Goal: Navigation & Orientation: Find specific page/section

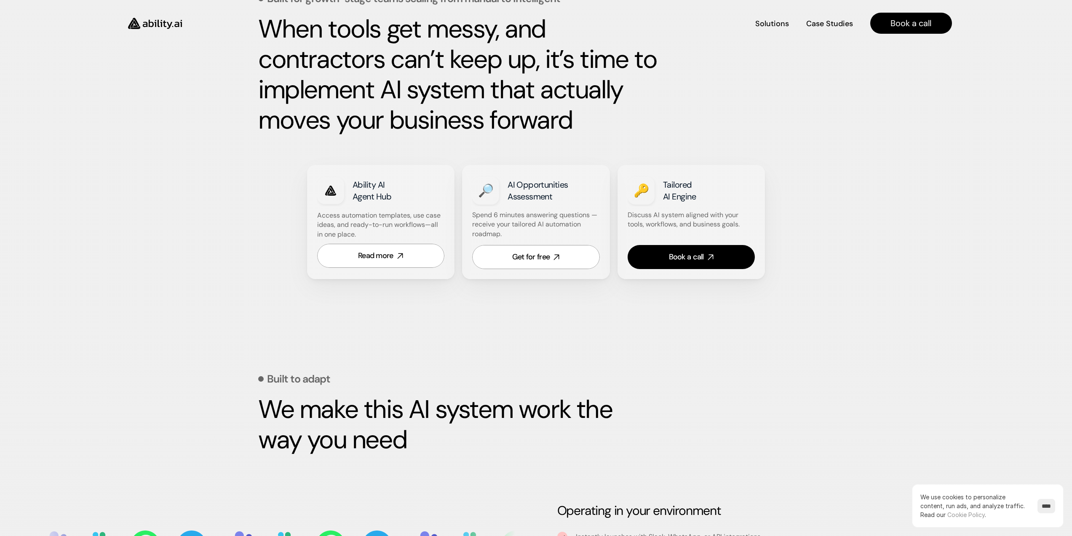
scroll to position [379, 0]
click at [385, 263] on link "Read more" at bounding box center [381, 256] width 128 height 24
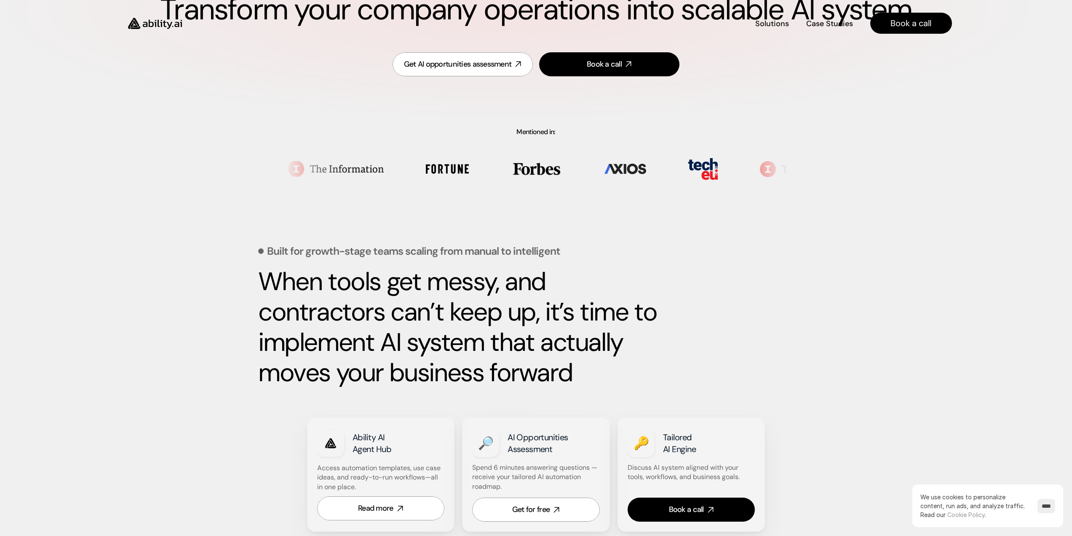
scroll to position [126, 0]
click at [163, 22] on img at bounding box center [154, 23] width 69 height 27
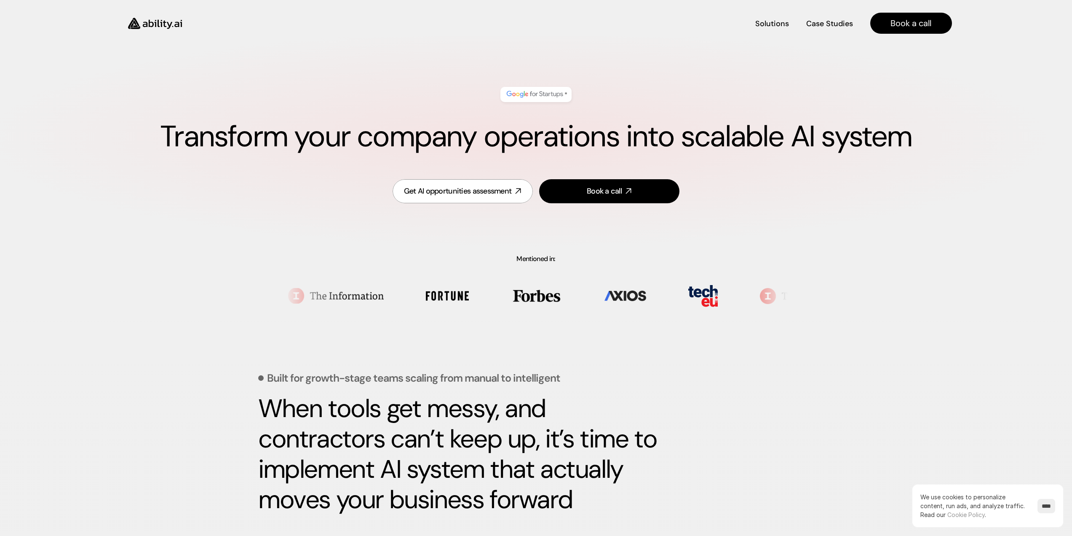
scroll to position [0, 0]
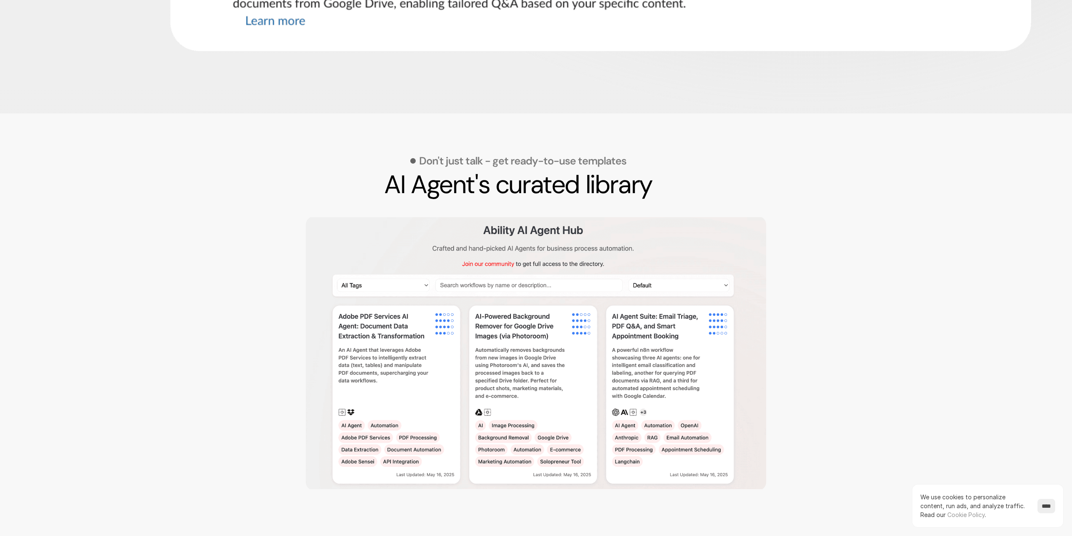
scroll to position [969, 0]
click at [498, 263] on img at bounding box center [536, 352] width 461 height 274
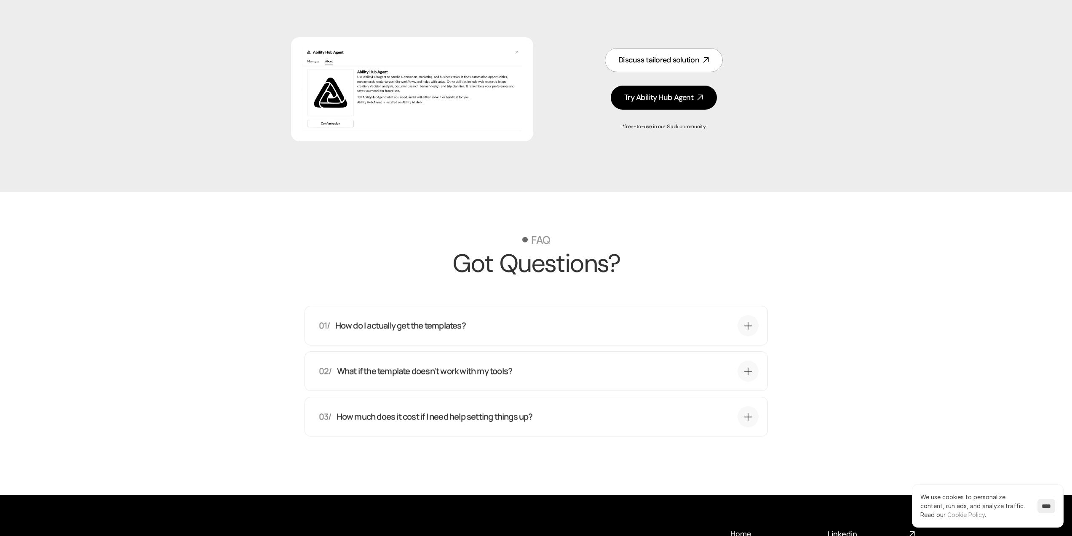
scroll to position [2275, 0]
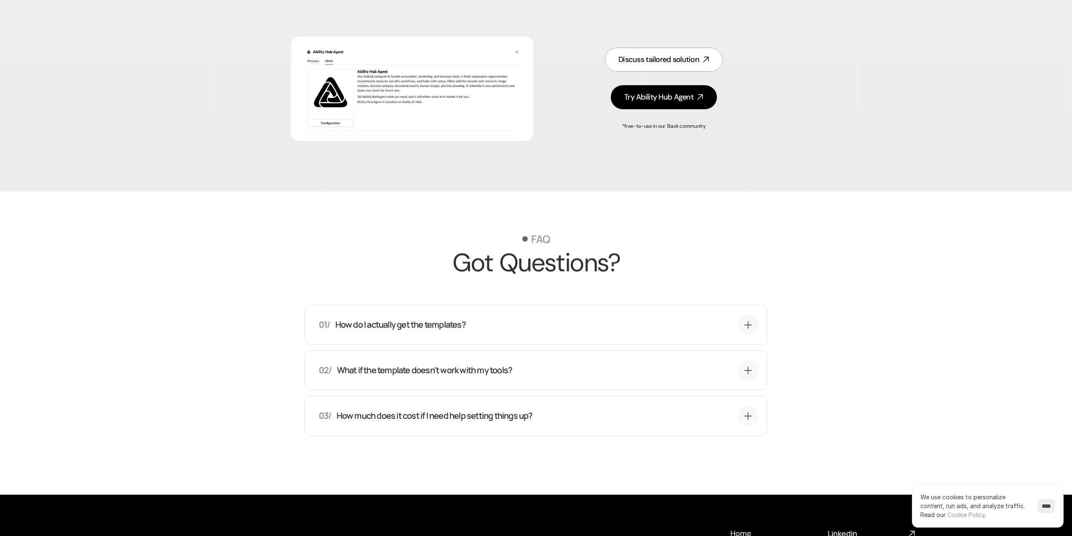
click at [744, 323] on icon at bounding box center [748, 324] width 10 height 11
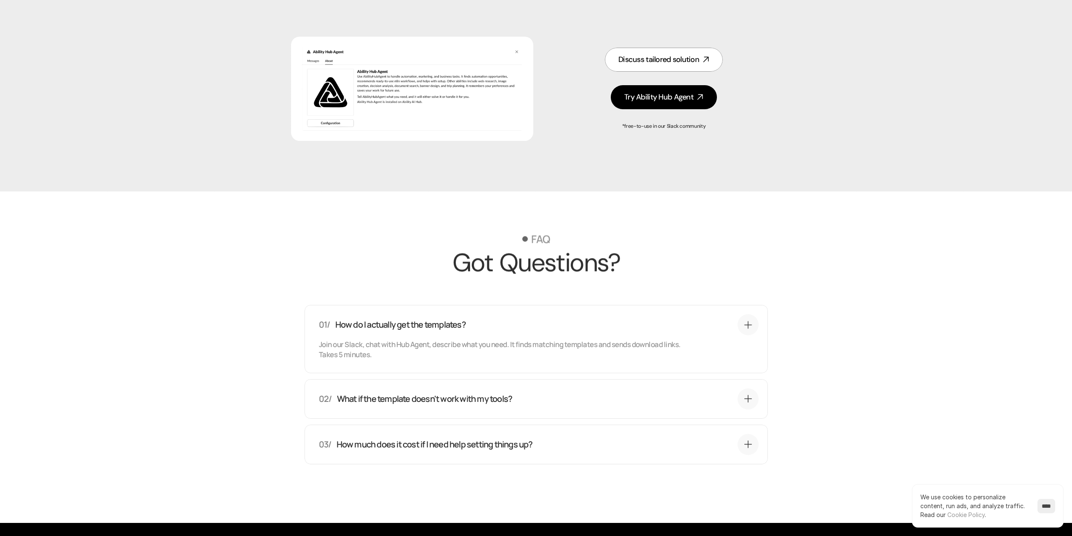
click at [746, 399] on icon at bounding box center [748, 398] width 10 height 11
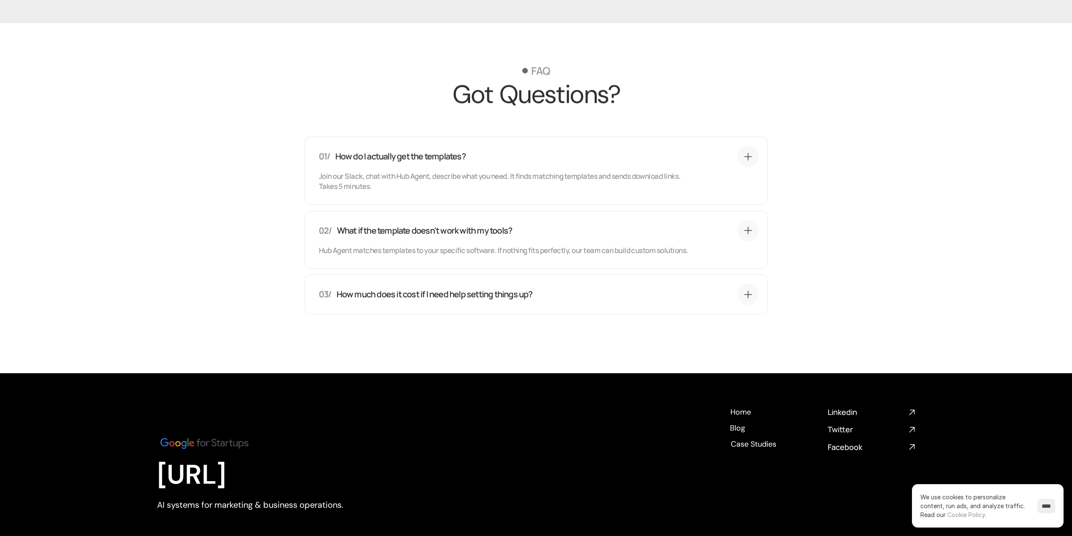
scroll to position [2444, 0]
click at [744, 292] on icon at bounding box center [748, 294] width 10 height 11
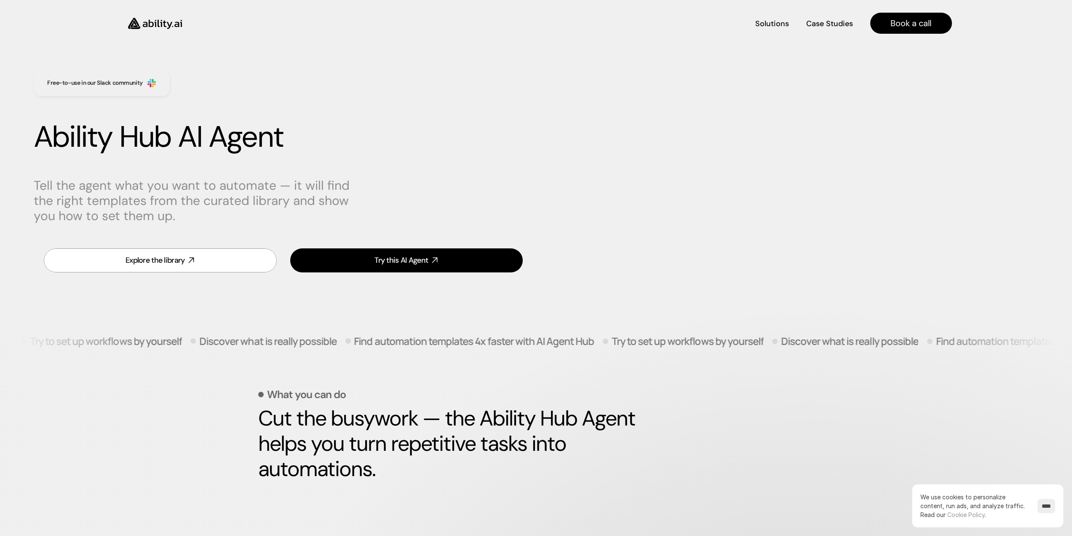
scroll to position [0, 0]
click at [202, 257] on link "Explore the library" at bounding box center [160, 261] width 233 height 24
